Goal: Task Accomplishment & Management: Use online tool/utility

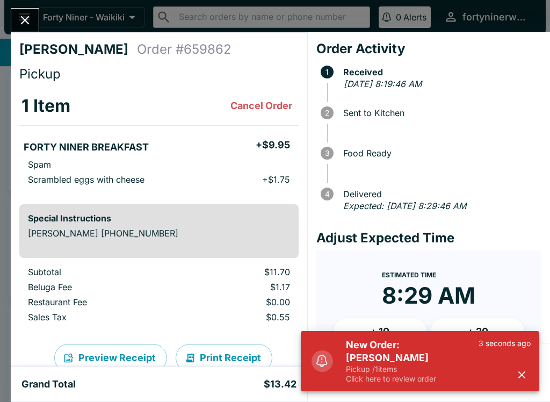
click at [523, 376] on icon "button" at bounding box center [521, 374] width 7 height 7
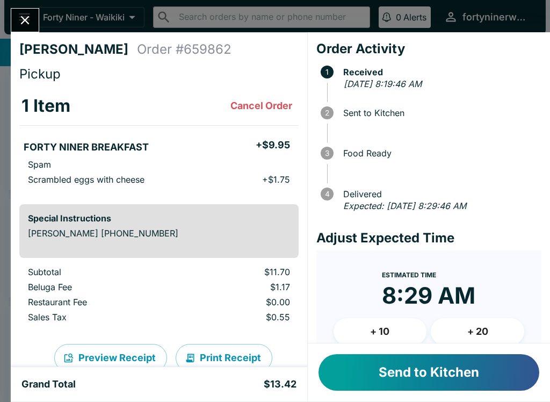
click at [446, 369] on button "Send to Kitchen" at bounding box center [428, 372] width 221 height 37
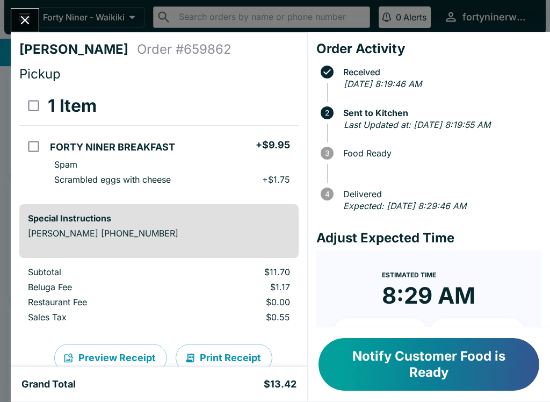
click at [25, 21] on icon "Close" at bounding box center [25, 20] width 9 height 9
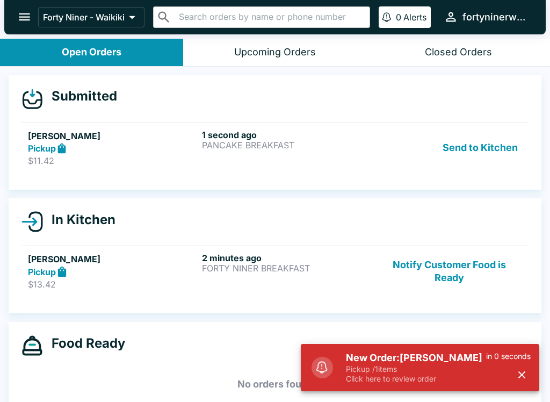
click at [455, 151] on button "Send to Kitchen" at bounding box center [480, 147] width 84 height 37
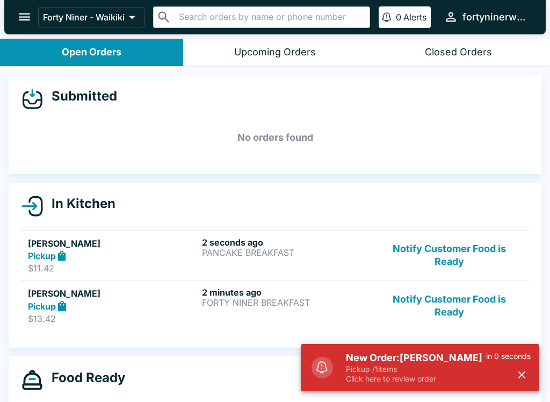
click at [516, 368] on button "button" at bounding box center [522, 375] width 18 height 18
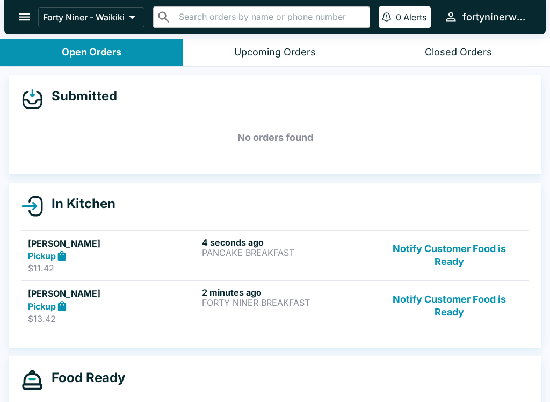
click at [343, 312] on div "2 minutes ago FORTY NINER BREAKFAST" at bounding box center [287, 305] width 170 height 37
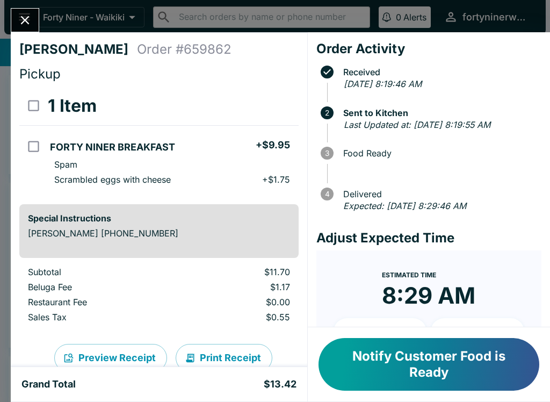
click at [34, 20] on button "Close" at bounding box center [24, 20] width 27 height 23
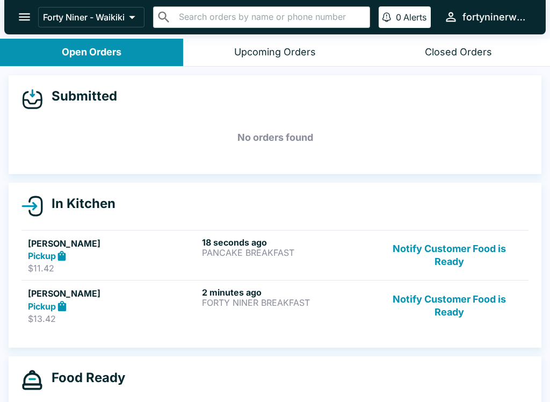
click at [324, 262] on div "18 seconds ago PANCAKE BREAKFAST" at bounding box center [287, 255] width 170 height 37
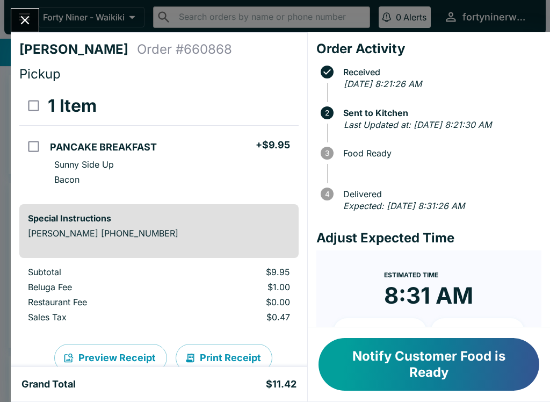
click at [30, 17] on icon "Close" at bounding box center [25, 20] width 14 height 14
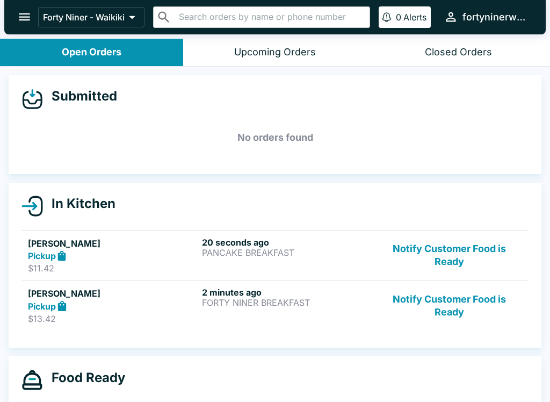
click at [448, 307] on button "Notify Customer Food is Ready" at bounding box center [449, 305] width 146 height 37
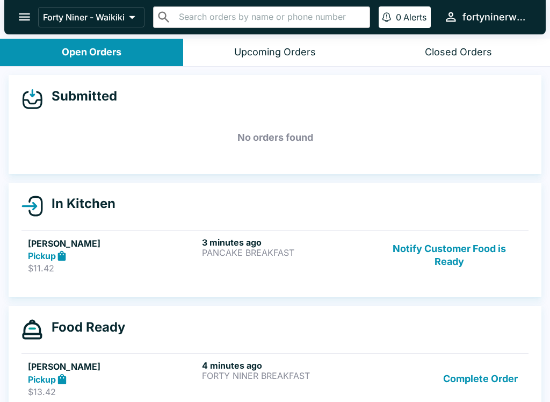
click at [456, 260] on button "Notify Customer Food is Ready" at bounding box center [449, 255] width 146 height 37
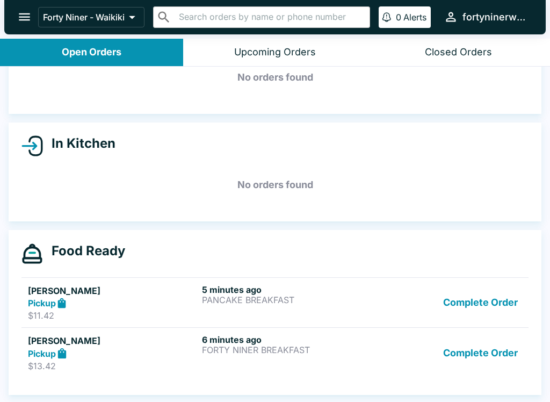
scroll to position [2, 0]
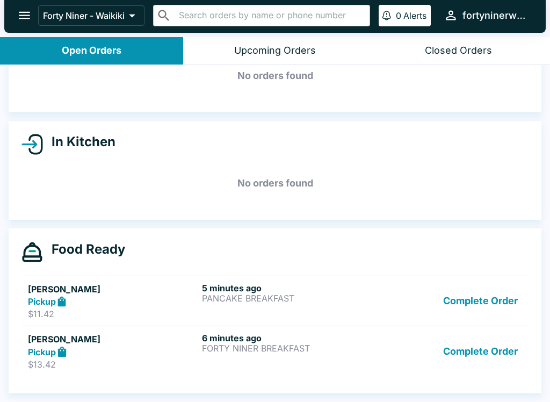
click at [464, 305] on button "Complete Order" at bounding box center [480, 300] width 83 height 37
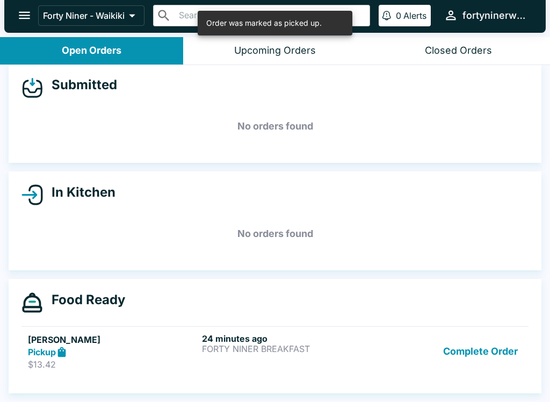
scroll to position [10, 0]
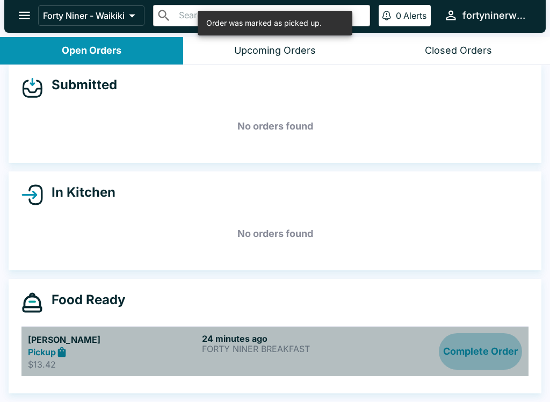
click at [470, 357] on button "Complete Order" at bounding box center [480, 351] width 83 height 37
